Goal: Navigation & Orientation: Understand site structure

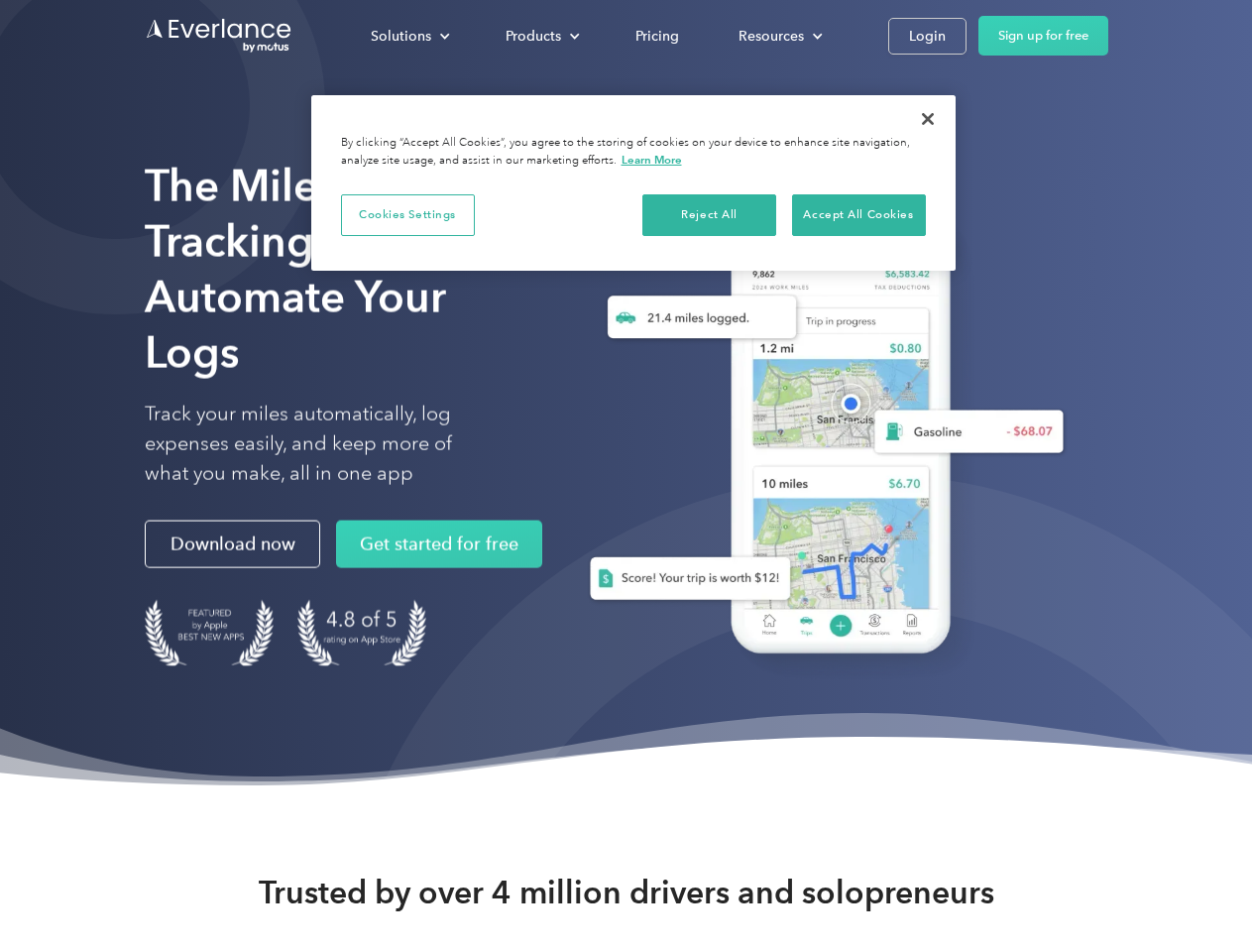
click at [410, 36] on div "Solutions" at bounding box center [401, 36] width 61 height 25
click at [540, 36] on div "Products" at bounding box center [533, 36] width 56 height 25
click at [778, 36] on div "Resources" at bounding box center [771, 36] width 66 height 25
click at [408, 214] on button "Cookies Settings" at bounding box center [408, 215] width 134 height 42
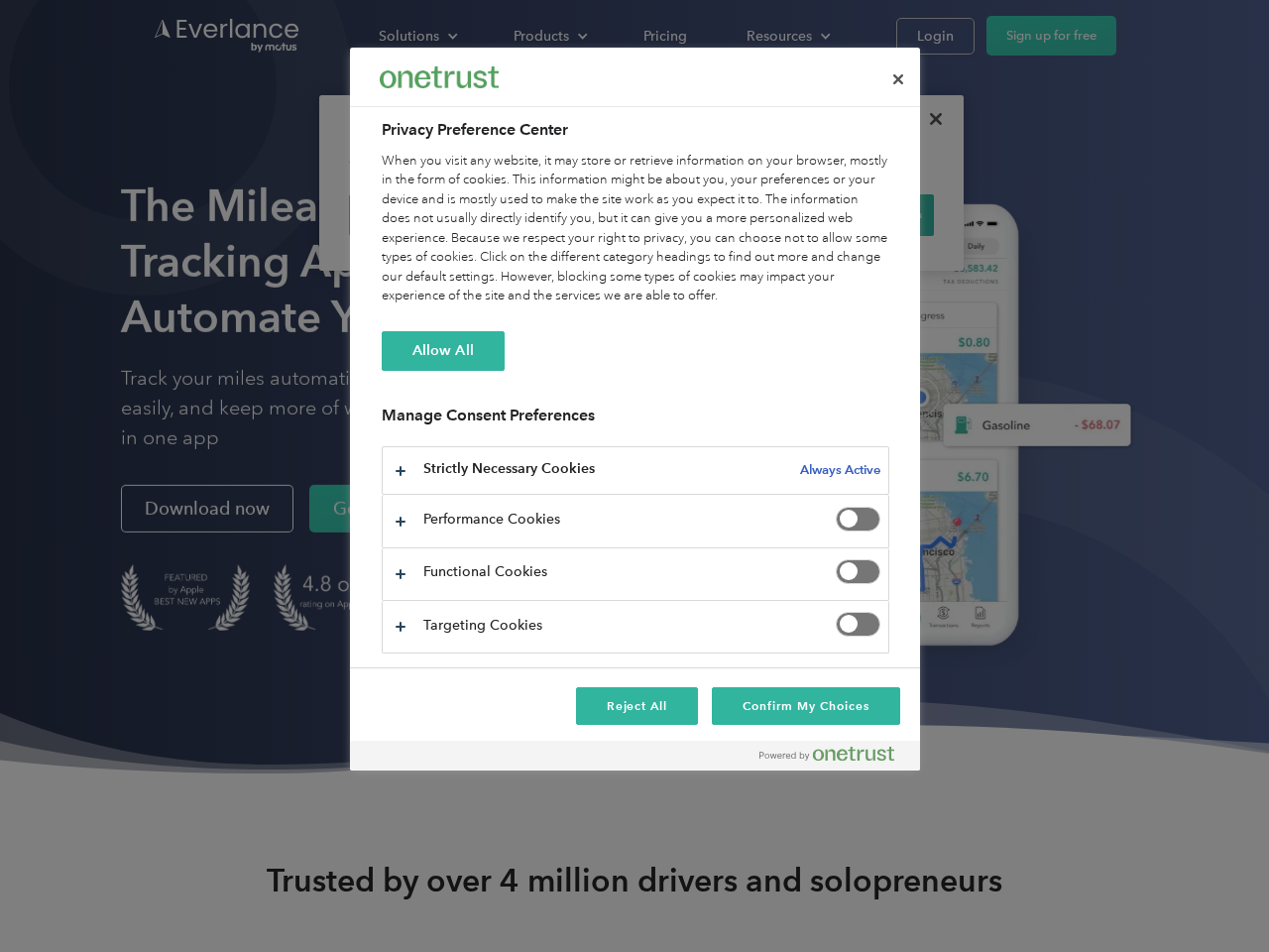
click at [710, 214] on div "When you visit any website, it may store or retrieve information on your browse…" at bounding box center [636, 228] width 508 height 154
click at [859, 214] on div "When you visit any website, it may store or retrieve information on your browse…" at bounding box center [636, 228] width 508 height 154
click at [929, 119] on div at bounding box center [634, 476] width 1269 height 952
